Goal: Task Accomplishment & Management: Complete application form

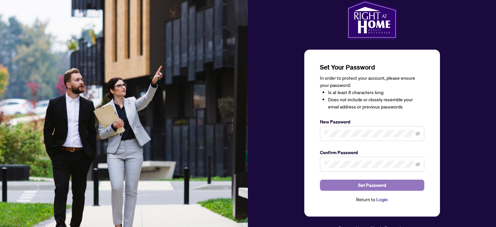
click at [377, 187] on span "Set Password" at bounding box center [372, 185] width 28 height 10
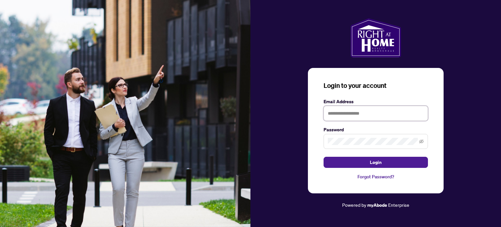
drag, startPoint x: 350, startPoint y: 111, endPoint x: 367, endPoint y: 111, distance: 16.7
click at [350, 111] on input "text" at bounding box center [375, 113] width 104 height 15
type input "**********"
click at [422, 142] on icon "eye-invisible" at bounding box center [421, 141] width 5 height 5
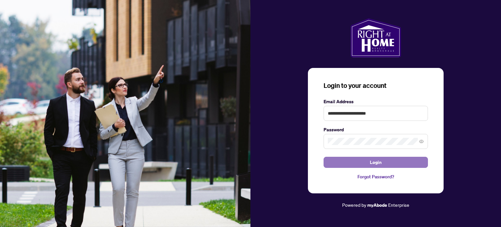
click at [375, 161] on span "Login" at bounding box center [376, 162] width 12 height 10
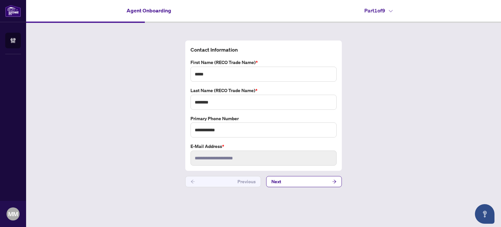
click at [282, 181] on button "Next" at bounding box center [304, 181] width 76 height 11
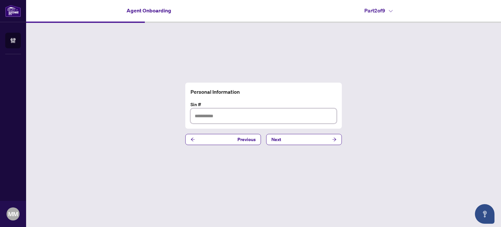
click at [208, 113] on input "text" at bounding box center [263, 115] width 146 height 15
type input "*********"
click at [306, 137] on button "Next" at bounding box center [304, 139] width 76 height 11
click at [209, 118] on input "text" at bounding box center [263, 115] width 146 height 15
type input "**"
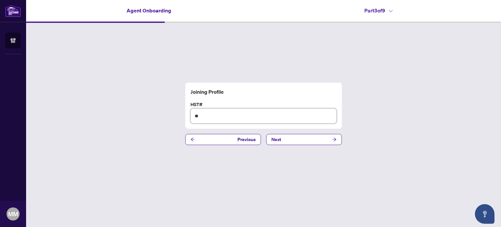
drag, startPoint x: 220, startPoint y: 117, endPoint x: 172, endPoint y: 113, distance: 48.4
click at [172, 113] on div "Joining Profile HST# ** Previous Next" at bounding box center [263, 114] width 475 height 182
click at [221, 120] on input "**" at bounding box center [263, 115] width 146 height 15
drag, startPoint x: 211, startPoint y: 113, endPoint x: 174, endPoint y: 116, distance: 36.3
click at [174, 116] on div "Joining Profile HST# ** Previous Next" at bounding box center [263, 114] width 475 height 182
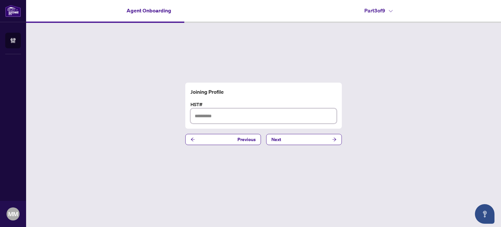
click at [252, 117] on input "text" at bounding box center [263, 115] width 146 height 15
click at [290, 140] on button "Next" at bounding box center [304, 139] width 76 height 11
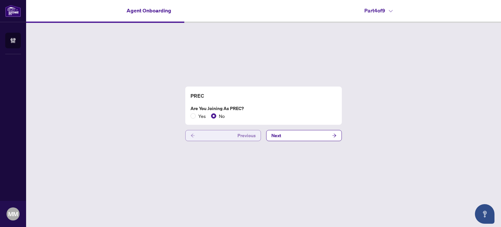
click at [244, 134] on span "Previous" at bounding box center [246, 135] width 18 height 10
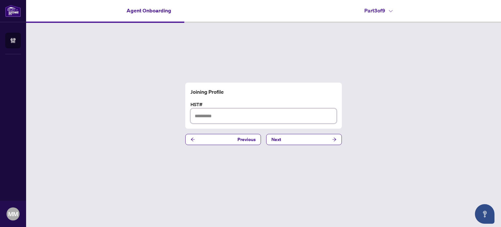
click at [203, 117] on input "text" at bounding box center [263, 115] width 146 height 15
click at [219, 116] on input "text" at bounding box center [263, 115] width 146 height 15
click at [233, 117] on input "text" at bounding box center [263, 115] width 146 height 15
click at [214, 115] on input "**********" at bounding box center [263, 115] width 146 height 15
type input "**********"
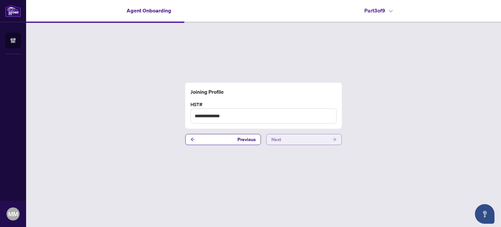
click at [308, 140] on button "Next" at bounding box center [304, 139] width 76 height 11
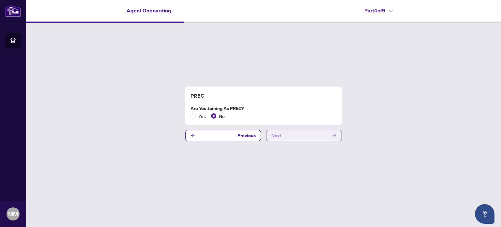
click at [288, 134] on button "Next" at bounding box center [304, 135] width 76 height 11
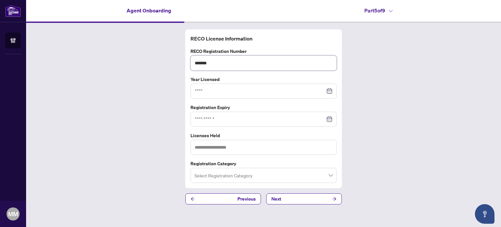
drag, startPoint x: 227, startPoint y: 61, endPoint x: 92, endPoint y: 41, distance: 136.7
click at [92, 41] on div "RECO License Information RECO Registration Number ******* Year Licensed Registr…" at bounding box center [263, 117] width 475 height 188
type input "*******"
click at [223, 89] on input at bounding box center [260, 90] width 130 height 7
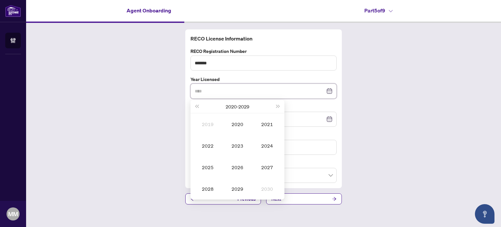
type input "****"
click at [198, 106] on span "Last year (Control + left)" at bounding box center [196, 106] width 3 height 3
type input "****"
drag, startPoint x: 211, startPoint y: 145, endPoint x: 214, endPoint y: 143, distance: 3.7
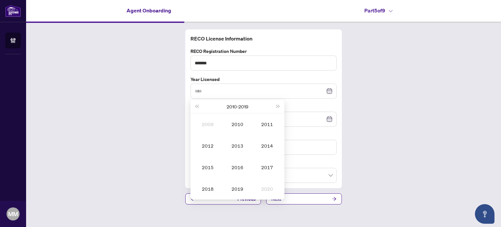
click at [211, 145] on div "2012" at bounding box center [208, 145] width 20 height 8
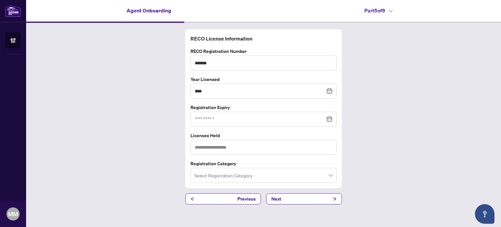
click at [329, 117] on div at bounding box center [264, 118] width 138 height 7
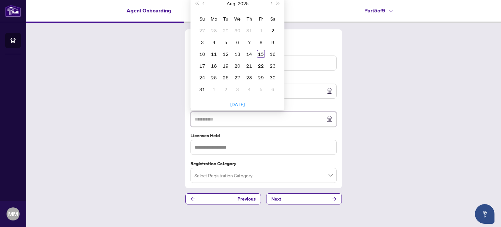
type input "**********"
click at [198, 5] on span "Last year (Control + left)" at bounding box center [196, 3] width 3 height 3
click at [198, 5] on button "Last year (Control + left)" at bounding box center [196, 3] width 7 height 13
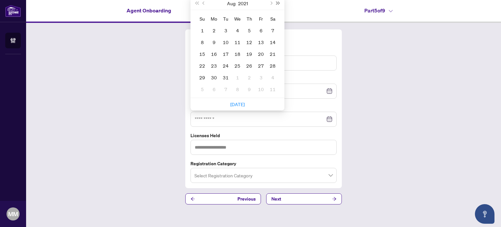
click at [278, 4] on span "Next year (Control + right)" at bounding box center [277, 3] width 3 height 3
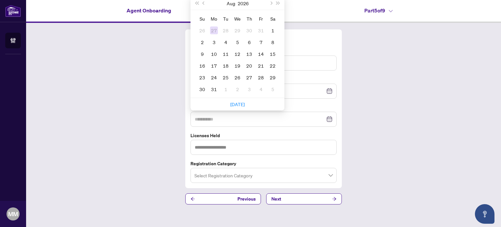
type input "**********"
click at [198, 6] on button "Last year (Control + left)" at bounding box center [196, 3] width 7 height 13
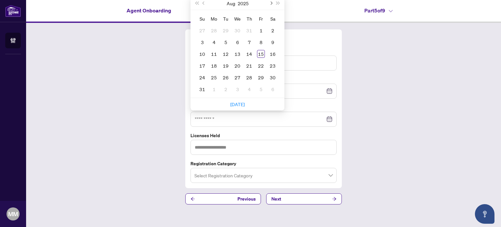
click at [272, 2] on button "Next month (PageDown)" at bounding box center [270, 3] width 7 height 13
type input "**********"
drag, startPoint x: 262, startPoint y: 7, endPoint x: 280, endPoint y: 24, distance: 24.5
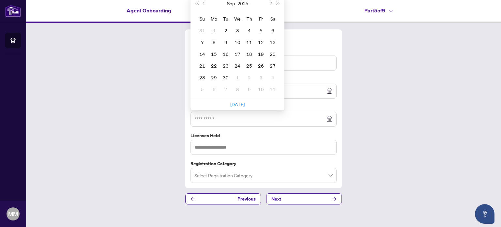
click at [280, 24] on div "[DATE] Su Mo Tu We Th Fr Sa 31 1 2 3 4 5 6 7 8 9 10 11 12 13 14 15 16 17 18 19 …" at bounding box center [237, 47] width 94 height 101
drag, startPoint x: 396, startPoint y: 76, endPoint x: 392, endPoint y: 76, distance: 3.9
click at [396, 76] on div "RECO License Information RECO Registration Number ******* Year Licensed **** [D…" at bounding box center [263, 117] width 475 height 188
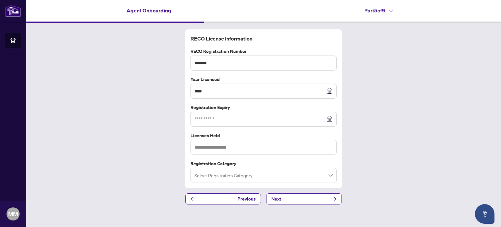
click at [331, 120] on div at bounding box center [264, 118] width 138 height 7
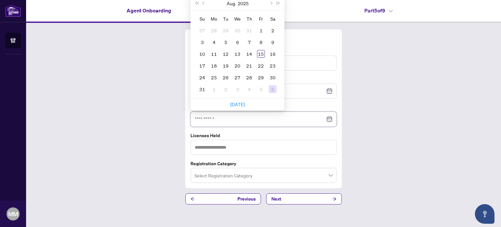
type input "**********"
click at [250, 53] on div "14" at bounding box center [249, 54] width 8 height 8
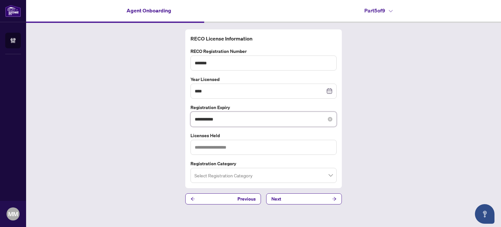
click at [227, 116] on input "**********" at bounding box center [260, 118] width 130 height 7
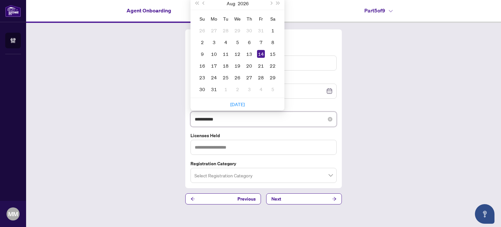
drag, startPoint x: 202, startPoint y: 118, endPoint x: 198, endPoint y: 118, distance: 4.6
click at [198, 118] on input "**********" at bounding box center [260, 118] width 130 height 7
type input "**********"
click at [226, 52] on div "14" at bounding box center [226, 54] width 8 height 8
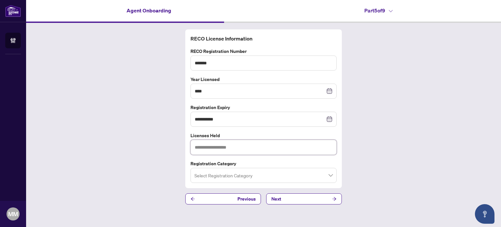
click at [238, 145] on input "text" at bounding box center [263, 147] width 146 height 15
type input "*"
click at [330, 174] on span at bounding box center [263, 175] width 138 height 12
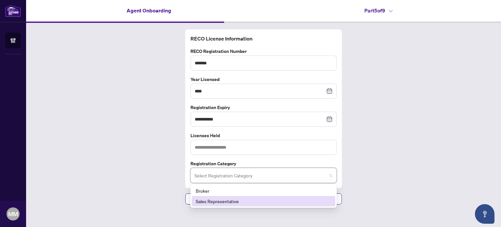
click at [234, 200] on div "Sales Representative" at bounding box center [264, 200] width 136 height 7
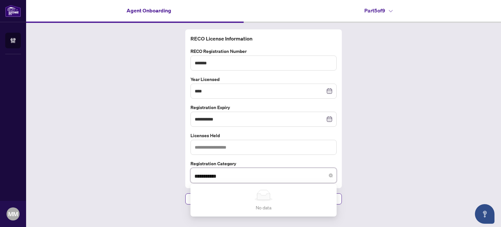
type input "**********"
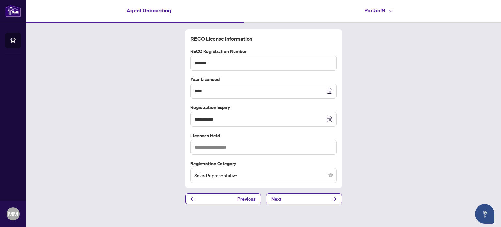
click at [320, 160] on label "Registration Category" at bounding box center [263, 163] width 146 height 7
click at [329, 197] on button "Next" at bounding box center [304, 198] width 76 height 11
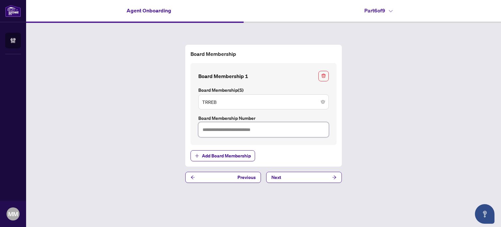
click at [233, 129] on input "text" at bounding box center [263, 129] width 130 height 15
type input "*******"
click at [288, 177] on button "Next" at bounding box center [304, 176] width 76 height 11
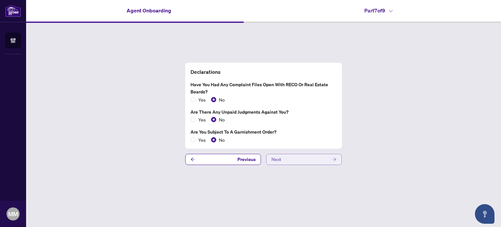
click at [301, 161] on button "Next" at bounding box center [304, 159] width 76 height 11
click at [289, 162] on button "Next" at bounding box center [304, 159] width 76 height 11
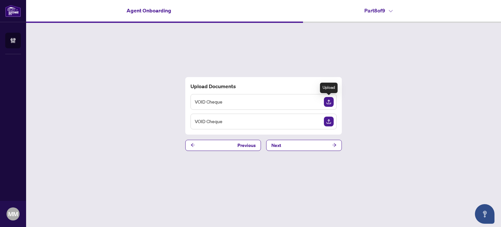
click at [330, 100] on img "Upload Document" at bounding box center [329, 102] width 10 height 10
click at [306, 144] on button "Next" at bounding box center [304, 145] width 76 height 11
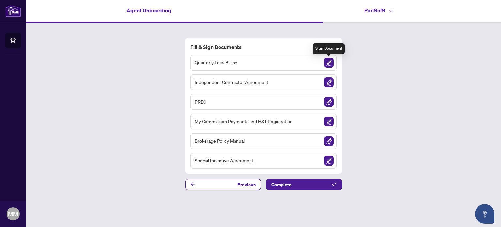
click at [327, 65] on img "Sign Document" at bounding box center [329, 63] width 10 height 10
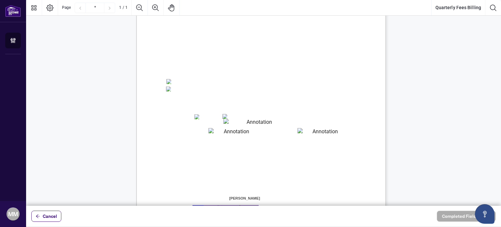
scroll to position [115, 0]
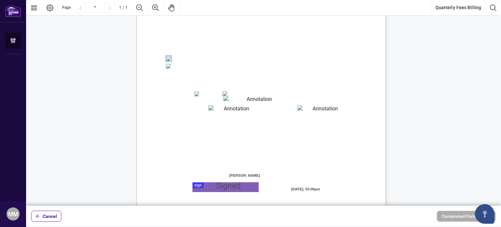
click at [209, 188] on div at bounding box center [263, 102] width 475 height 205
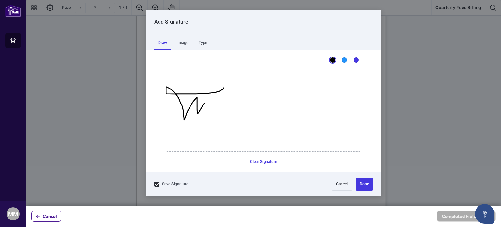
drag, startPoint x: 206, startPoint y: 93, endPoint x: 218, endPoint y: 121, distance: 30.0
click at [218, 121] on icon "Drawing canvas" at bounding box center [263, 111] width 195 height 80
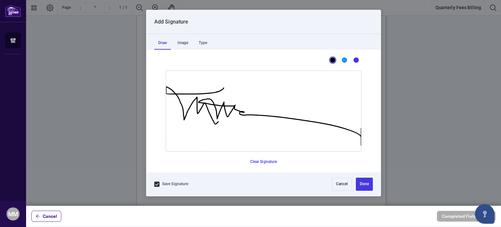
drag, startPoint x: 216, startPoint y: 104, endPoint x: 429, endPoint y: 128, distance: 214.1
click at [361, 128] on icon "Drawing canvas" at bounding box center [263, 111] width 195 height 80
drag, startPoint x: 349, startPoint y: 132, endPoint x: 181, endPoint y: 99, distance: 171.1
click at [181, 99] on div "This is a canvas for drawing using a mouse or touch input." at bounding box center [264, 110] width 196 height 81
click at [259, 161] on button "Clear Signature" at bounding box center [263, 161] width 32 height 10
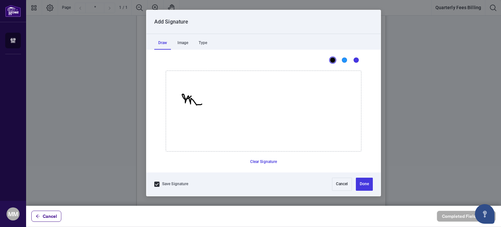
drag, startPoint x: 185, startPoint y: 99, endPoint x: 198, endPoint y: 97, distance: 13.1
click at [201, 103] on icon "Drawing canvas" at bounding box center [263, 111] width 195 height 80
drag, startPoint x: 206, startPoint y: 98, endPoint x: 183, endPoint y: 96, distance: 23.9
click at [175, 95] on icon "Drawing canvas" at bounding box center [263, 111] width 195 height 80
click at [254, 162] on button "Clear Signature" at bounding box center [263, 161] width 32 height 10
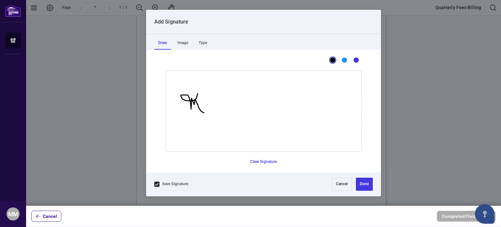
drag, startPoint x: 192, startPoint y: 100, endPoint x: 201, endPoint y: 107, distance: 11.4
click at [203, 111] on icon "Drawing canvas" at bounding box center [263, 111] width 195 height 80
drag, startPoint x: 216, startPoint y: 99, endPoint x: 229, endPoint y: 106, distance: 14.9
click at [229, 106] on icon "Drawing canvas" at bounding box center [263, 111] width 195 height 80
click at [265, 162] on button "Clear Signature" at bounding box center [263, 161] width 32 height 10
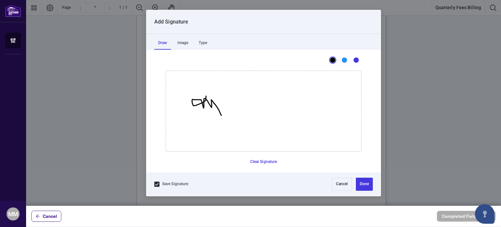
drag, startPoint x: 206, startPoint y: 96, endPoint x: 221, endPoint y: 108, distance: 19.7
click at [221, 114] on icon "Drawing canvas" at bounding box center [263, 111] width 195 height 80
drag, startPoint x: 231, startPoint y: 102, endPoint x: 325, endPoint y: 111, distance: 94.6
click at [324, 111] on icon "Drawing canvas" at bounding box center [263, 111] width 195 height 80
click at [365, 183] on button "Done" at bounding box center [364, 183] width 17 height 13
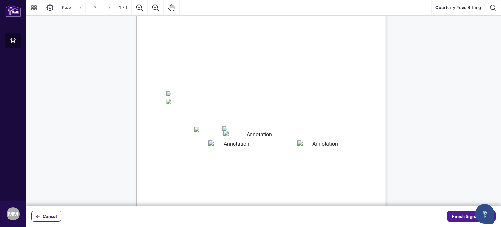
scroll to position [146, 0]
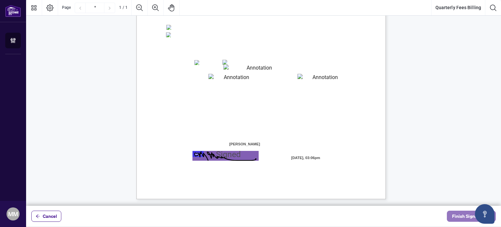
click at [458, 213] on span "Finish Signing" at bounding box center [466, 216] width 29 height 10
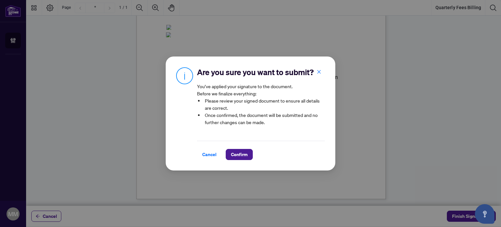
click at [259, 138] on div "Are you sure you want to submit? You’ve applied your signature to the document.…" at bounding box center [261, 113] width 128 height 93
click at [321, 69] on icon "close" at bounding box center [319, 71] width 5 height 5
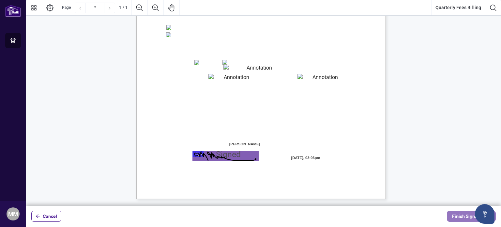
click at [461, 214] on span "Finish Signing" at bounding box center [466, 216] width 29 height 10
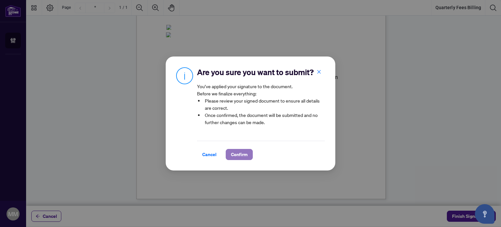
click at [232, 156] on span "Confirm" at bounding box center [239, 154] width 17 height 10
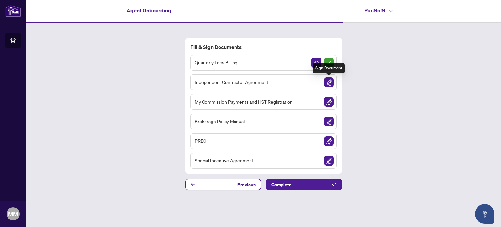
click at [330, 84] on img "Sign Document" at bounding box center [329, 82] width 10 height 10
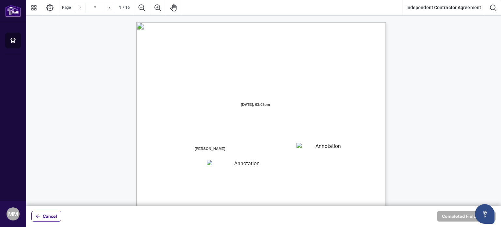
drag, startPoint x: 319, startPoint y: 148, endPoint x: 340, endPoint y: 148, distance: 21.2
click at [319, 148] on textarea "01K2N7ZVXADQDZS13CP82GTG0Z" at bounding box center [325, 147] width 59 height 10
type textarea "**********"
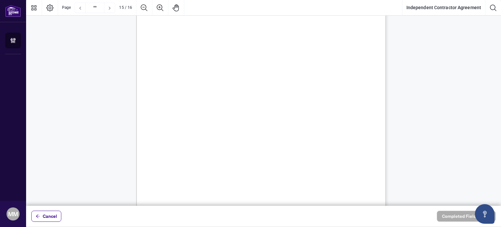
scroll to position [4938, 0]
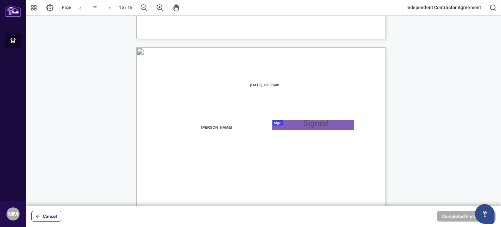
type input "**"
click at [294, 121] on div at bounding box center [263, 102] width 475 height 205
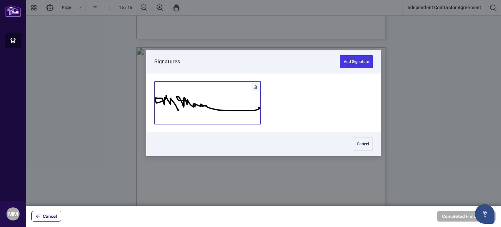
click at [234, 111] on button "Add Signature" at bounding box center [208, 102] width 106 height 42
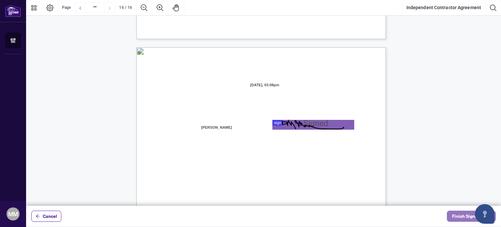
click at [465, 218] on span "Finish Signing" at bounding box center [466, 216] width 29 height 10
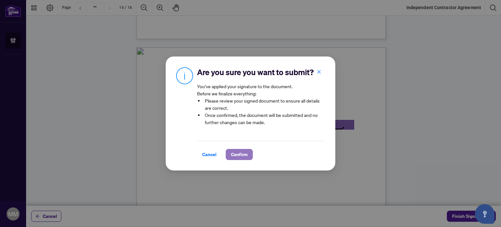
click at [233, 159] on span "Confirm" at bounding box center [239, 154] width 17 height 10
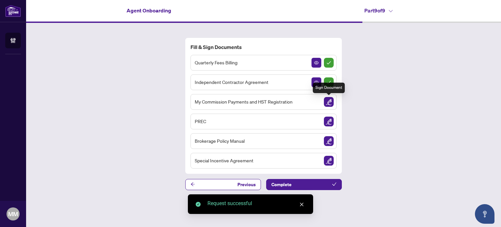
click at [329, 101] on img "Sign Document" at bounding box center [329, 102] width 10 height 10
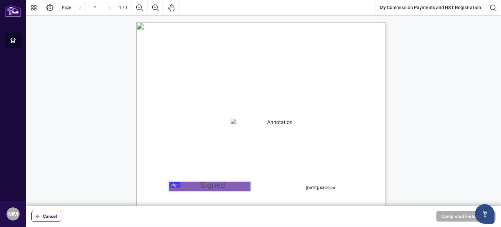
click at [217, 185] on div at bounding box center [263, 102] width 475 height 205
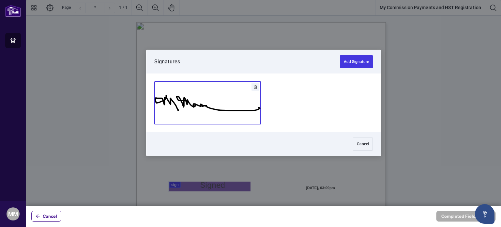
click at [216, 105] on button "Add Signature" at bounding box center [208, 102] width 106 height 42
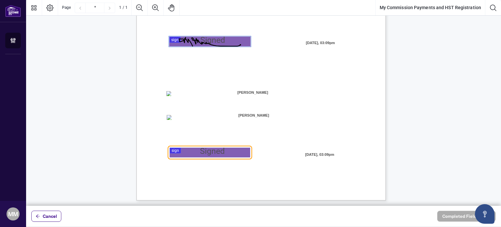
scroll to position [146, 0]
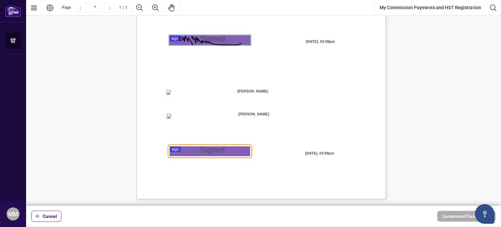
click at [170, 91] on span "☐" at bounding box center [167, 93] width 3 height 6
click at [217, 149] on div at bounding box center [263, 102] width 475 height 205
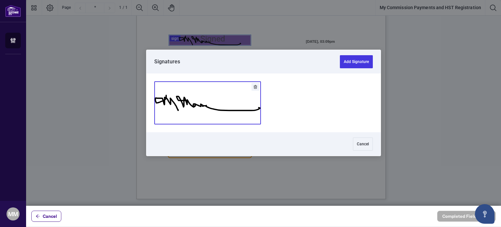
click at [222, 109] on button "Add Signature" at bounding box center [208, 102] width 106 height 42
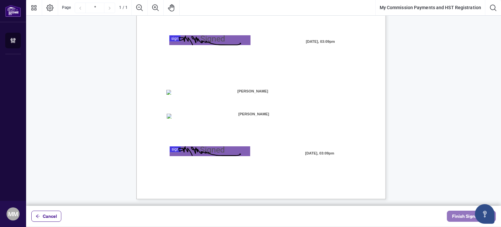
click at [459, 215] on span "Finish Signing" at bounding box center [466, 216] width 29 height 10
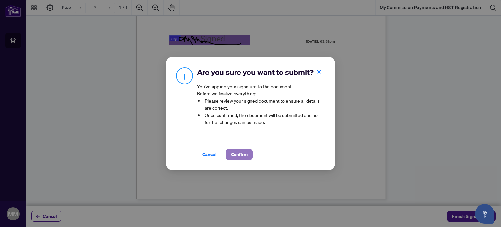
click at [238, 159] on span "Confirm" at bounding box center [239, 154] width 17 height 10
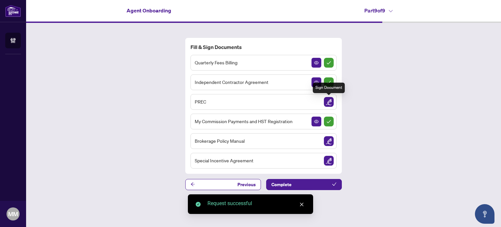
click at [329, 98] on img "Sign Document" at bounding box center [329, 102] width 10 height 10
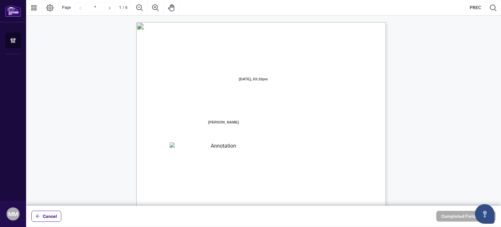
drag, startPoint x: 43, startPoint y: 216, endPoint x: 128, endPoint y: 210, distance: 85.3
click at [43, 216] on span "Cancel" at bounding box center [50, 216] width 14 height 10
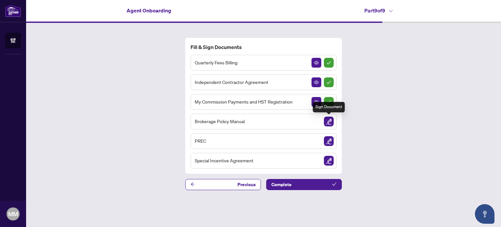
click at [327, 121] on img "Sign Document" at bounding box center [329, 121] width 10 height 10
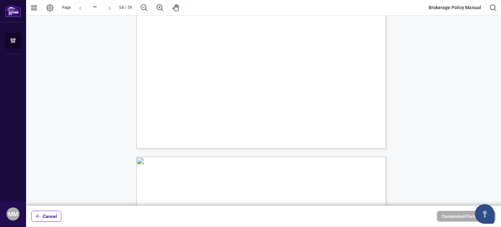
scroll to position [19336, 0]
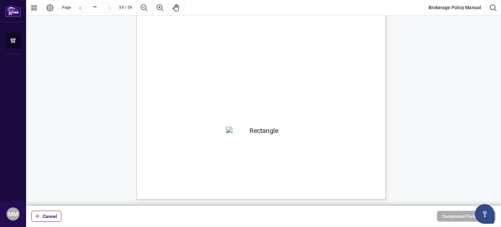
click at [293, 131] on span "(Acknowledgement follows this page)" at bounding box center [260, 131] width 65 height 6
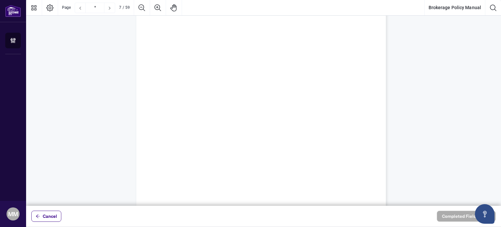
scroll to position [0, 0]
type input "*"
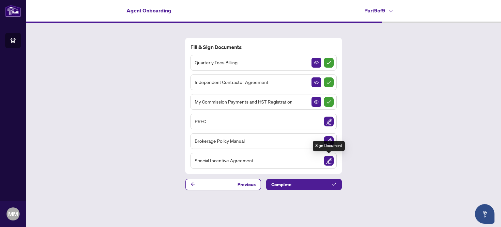
click at [329, 161] on img "Sign Document" at bounding box center [329, 160] width 10 height 10
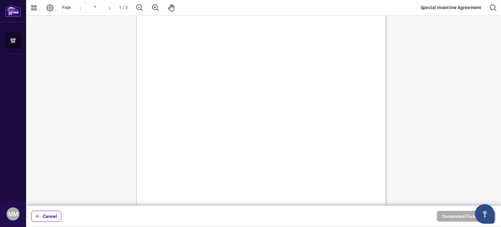
scroll to position [119, 0]
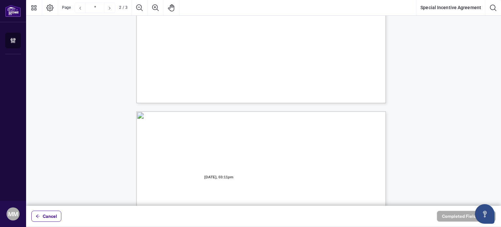
type input "*"
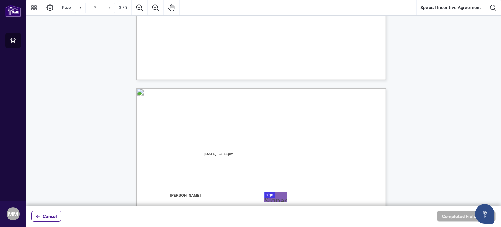
scroll to position [647, 0]
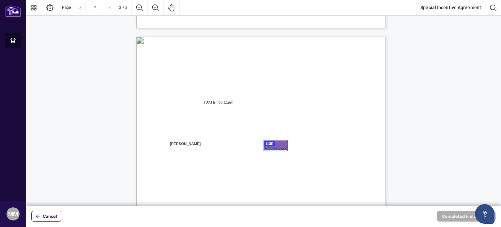
click at [281, 144] on div at bounding box center [263, 102] width 475 height 205
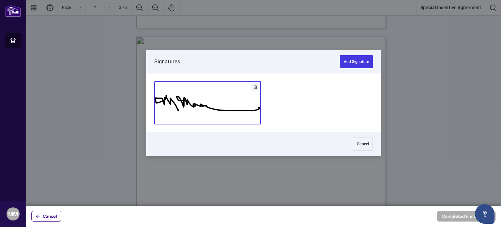
click at [218, 110] on button "Add Signature" at bounding box center [208, 102] width 106 height 42
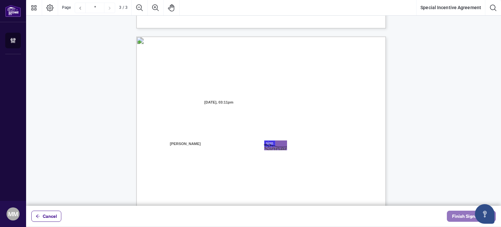
click at [465, 217] on span "Finish Signing" at bounding box center [466, 216] width 29 height 10
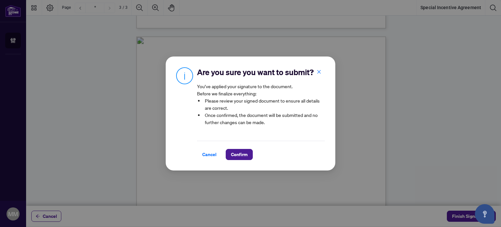
click at [236, 158] on span "Confirm" at bounding box center [239, 154] width 17 height 10
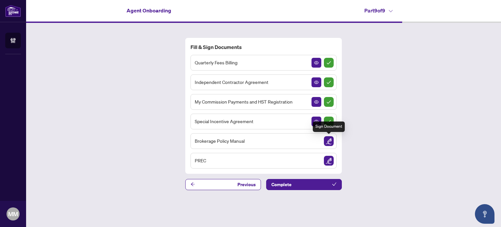
click at [327, 142] on img "Sign Document" at bounding box center [329, 141] width 10 height 10
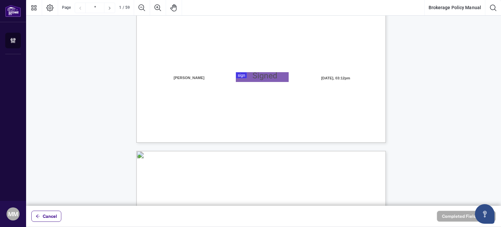
scroll to position [209, 0]
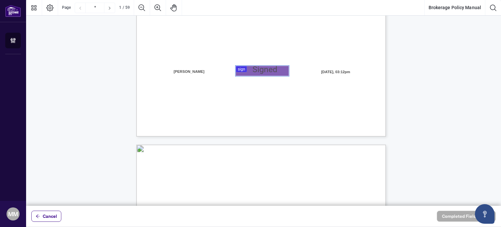
click at [257, 69] on div at bounding box center [263, 102] width 475 height 205
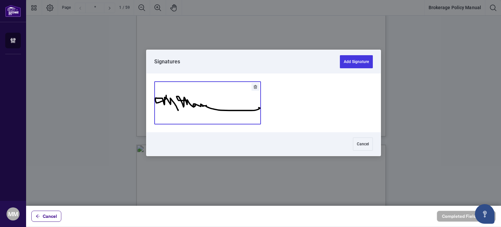
click at [214, 109] on button "Add Signature" at bounding box center [208, 102] width 106 height 42
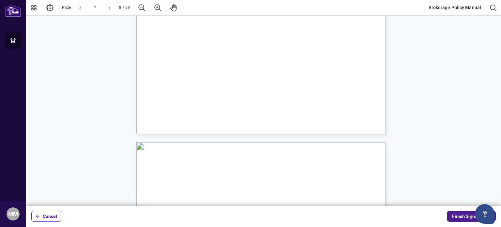
scroll to position [245, 0]
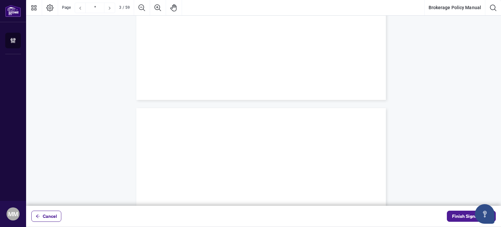
type input "*"
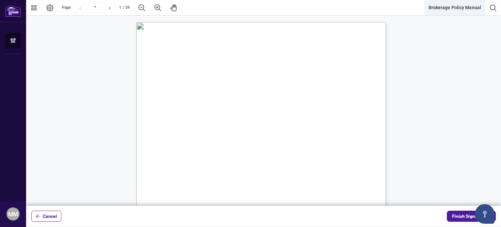
click at [442, 6] on button "Brokerage Policy Manual" at bounding box center [454, 8] width 60 height 16
click at [51, 7] on icon "Page Layout" at bounding box center [49, 7] width 7 height 7
click at [34, 7] on icon "Thumbnails" at bounding box center [34, 8] width 8 height 8
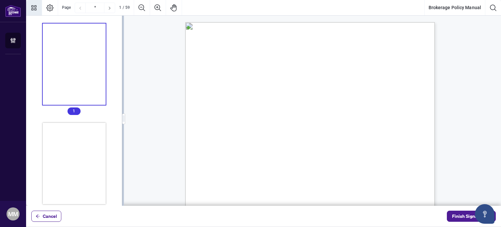
click at [34, 7] on icon "Thumbnails" at bounding box center [34, 8] width 8 height 8
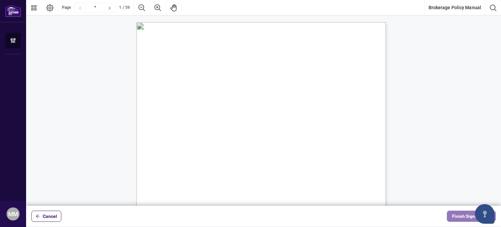
click at [465, 212] on span "Finish Signing" at bounding box center [466, 216] width 29 height 10
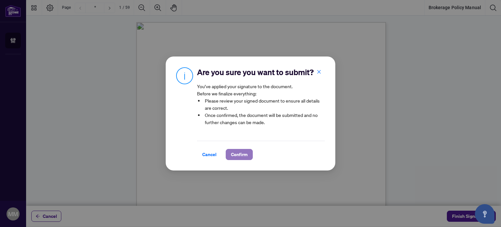
click at [243, 157] on span "Confirm" at bounding box center [239, 154] width 17 height 10
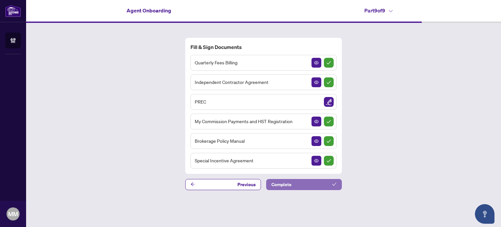
click at [319, 186] on button "Complete" at bounding box center [304, 184] width 76 height 11
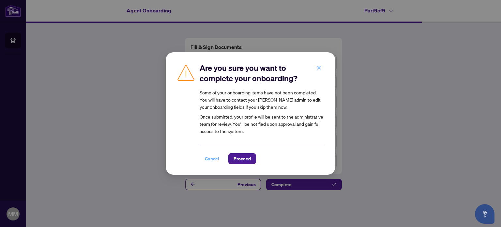
click at [210, 160] on span "Cancel" at bounding box center [212, 158] width 14 height 10
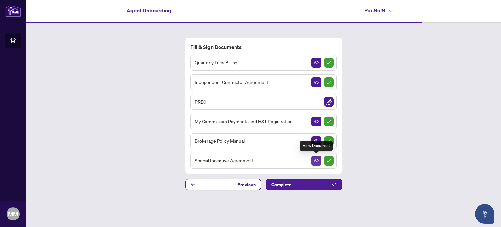
click at [315, 158] on icon "View Document" at bounding box center [316, 160] width 5 height 5
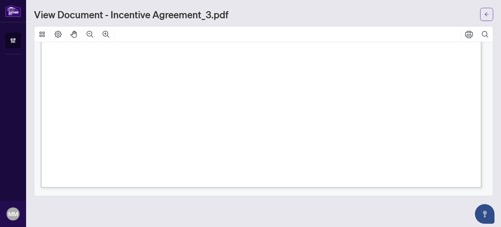
scroll to position [355, 0]
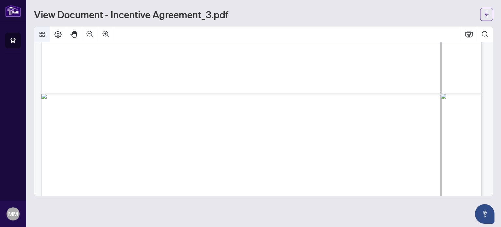
click at [43, 34] on icon "Thumbnails" at bounding box center [42, 34] width 8 height 8
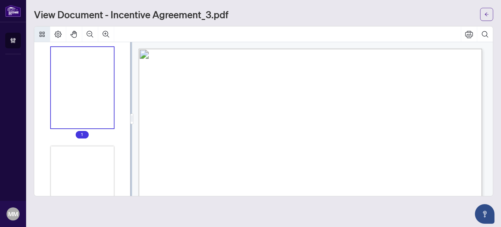
scroll to position [0, 0]
